Goal: Transaction & Acquisition: Purchase product/service

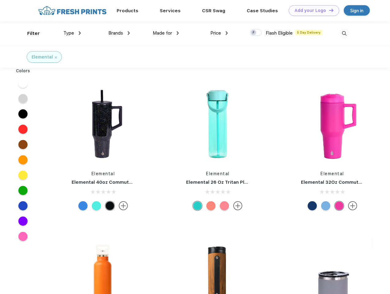
scroll to position [0, 0]
click at [311, 10] on link "Add your Logo Design Tool" at bounding box center [313, 10] width 50 height 11
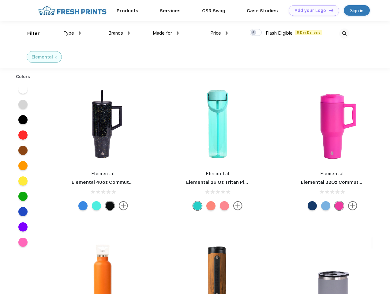
click at [0, 0] on div "Design Tool" at bounding box center [0, 0] width 0 height 0
click at [328, 10] on link "Add your Logo Design Tool" at bounding box center [313, 10] width 50 height 11
click at [29, 33] on div "Filter" at bounding box center [33, 33] width 13 height 7
click at [72, 33] on span "Type" at bounding box center [68, 33] width 11 height 6
click at [119, 33] on span "Brands" at bounding box center [115, 33] width 15 height 6
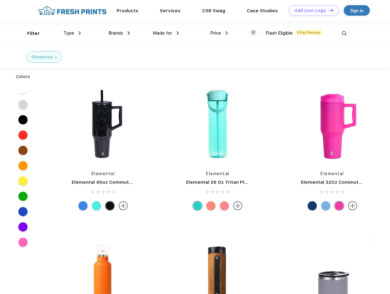
click at [166, 33] on span "Made for" at bounding box center [162, 33] width 19 height 6
click at [219, 33] on span "Price" at bounding box center [215, 33] width 11 height 6
click at [256, 33] on div at bounding box center [256, 32] width 12 height 7
click at [254, 33] on input "checkbox" at bounding box center [252, 31] width 4 height 4
click at [344, 33] on img at bounding box center [344, 33] width 10 height 10
